Goal: Task Accomplishment & Management: Manage account settings

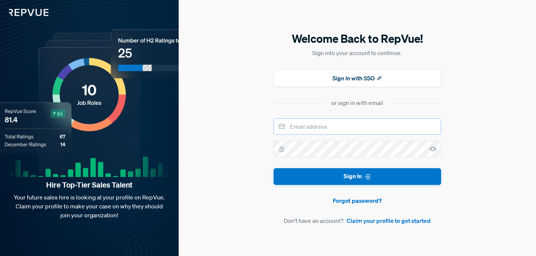
click at [321, 126] on input "email" at bounding box center [356, 126] width 167 height 16
type input "[PERSON_NAME][EMAIL_ADDRESS][DOMAIN_NAME]"
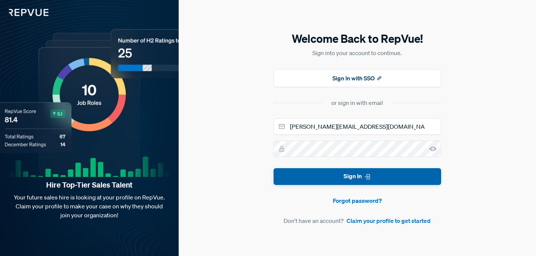
click at [302, 176] on button "Sign In" at bounding box center [356, 176] width 167 height 17
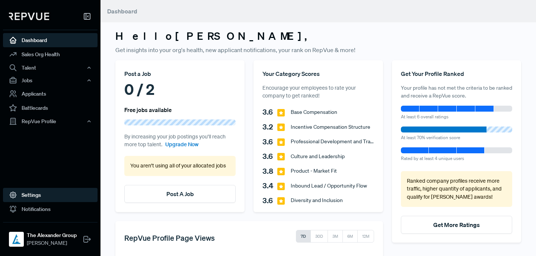
click at [25, 194] on link "Settings" at bounding box center [50, 195] width 94 height 14
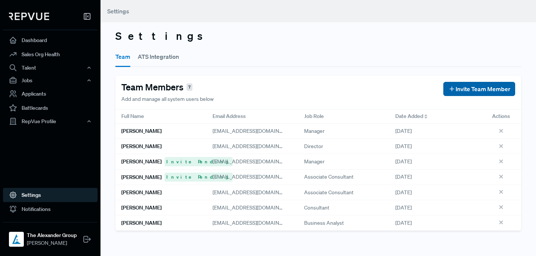
click at [457, 90] on span "Invite Team Member" at bounding box center [482, 88] width 55 height 9
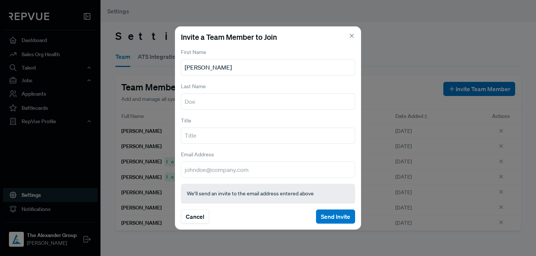
type input "[PERSON_NAME]"
click at [234, 97] on input "text" at bounding box center [268, 101] width 174 height 16
type input "[PERSON_NAME]"
click at [208, 165] on input "email" at bounding box center [268, 169] width 174 height 16
paste input "[EMAIL_ADDRESS][DOMAIN_NAME]"
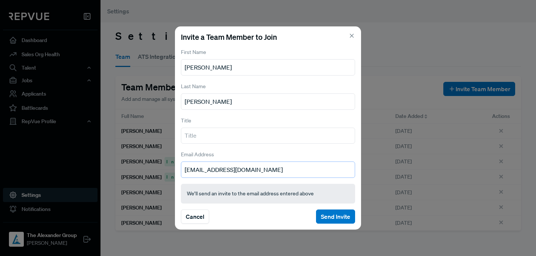
type input "[EMAIL_ADDRESS][DOMAIN_NAME]"
click at [224, 142] on input "text" at bounding box center [268, 136] width 174 height 16
type input "Business Analyst"
click at [340, 213] on button "Send Invite" at bounding box center [335, 216] width 39 height 14
